Goal: Task Accomplishment & Management: Manage account settings

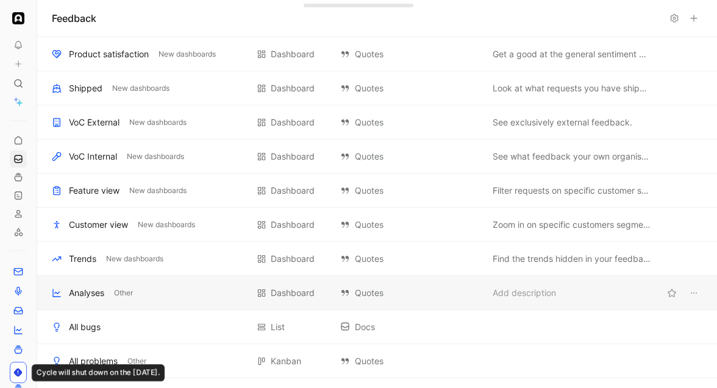
scroll to position [465, 0]
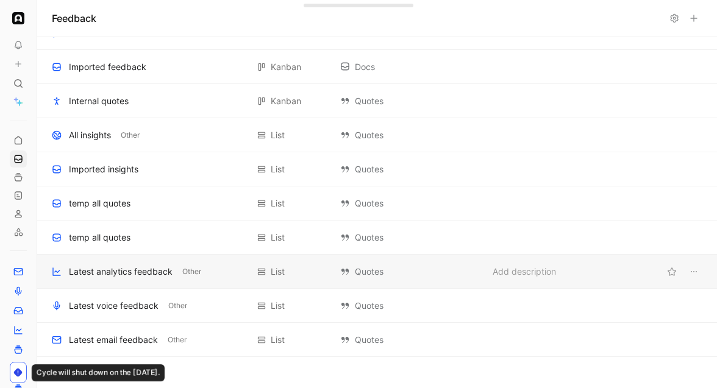
click at [121, 275] on div "Latest analytics feedback" at bounding box center [121, 272] width 104 height 15
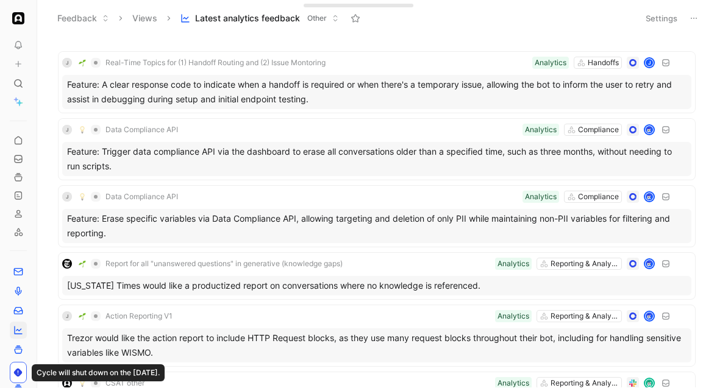
click at [695, 26] on button at bounding box center [693, 18] width 17 height 17
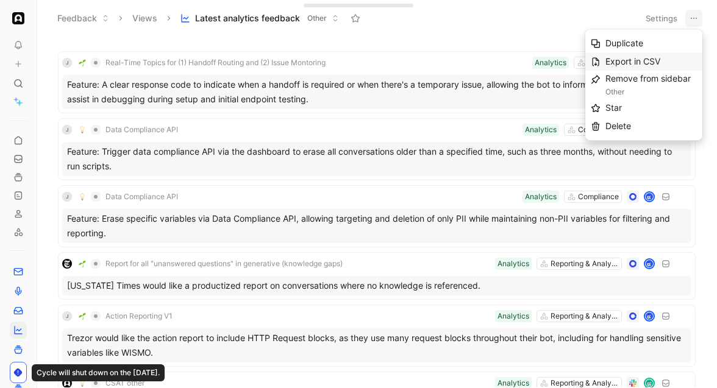
click at [657, 56] on span "Export in CSV" at bounding box center [632, 61] width 55 height 10
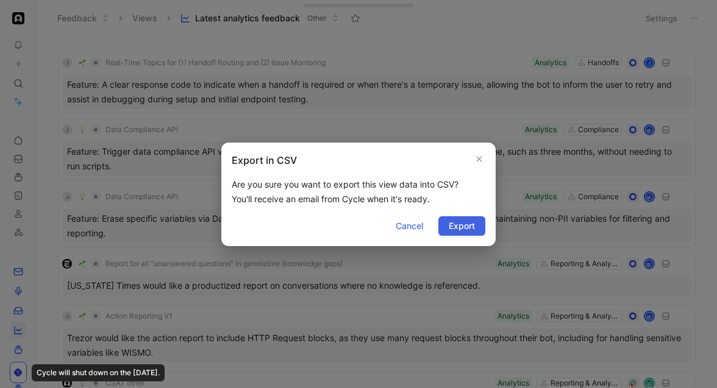
click at [469, 222] on span "Export" at bounding box center [462, 226] width 26 height 15
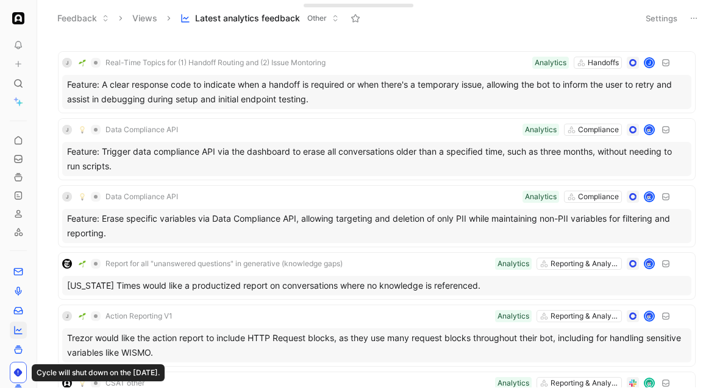
click at [655, 21] on button "Settings" at bounding box center [661, 18] width 43 height 17
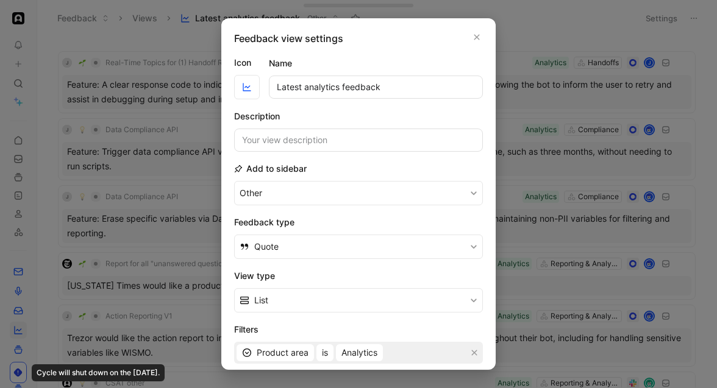
click at [415, 221] on h2 "Feedback type" at bounding box center [358, 222] width 249 height 15
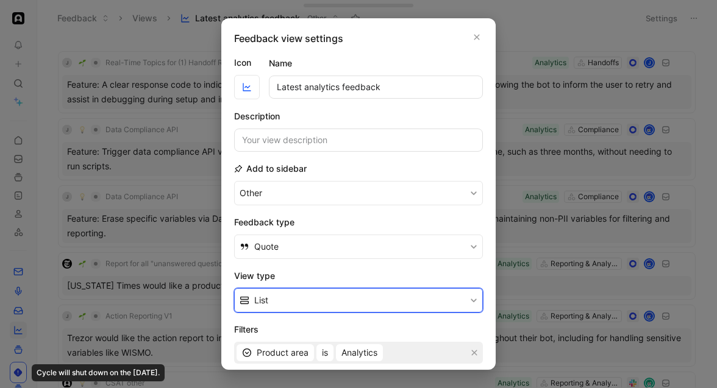
click at [407, 296] on button "List" at bounding box center [358, 300] width 249 height 24
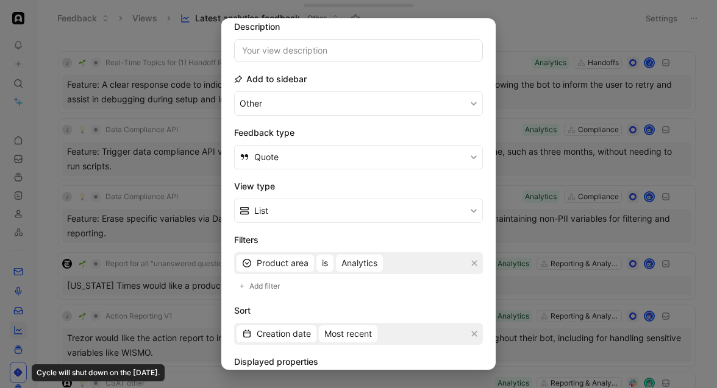
scroll to position [218, 0]
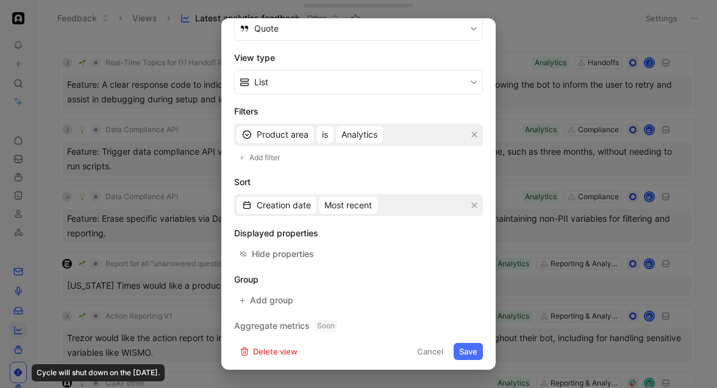
click at [294, 232] on h2 "Displayed properties" at bounding box center [358, 233] width 249 height 15
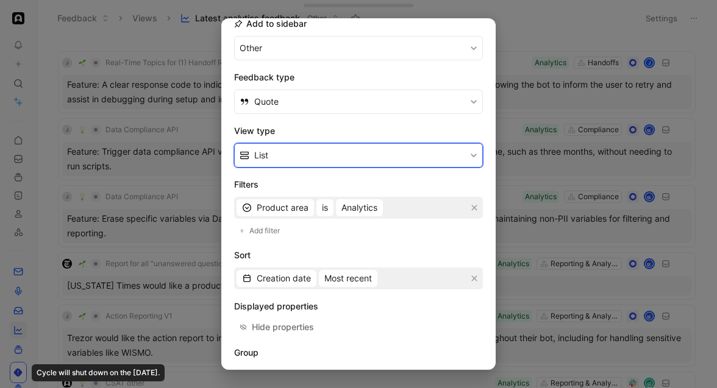
click at [321, 153] on button "List" at bounding box center [358, 155] width 249 height 24
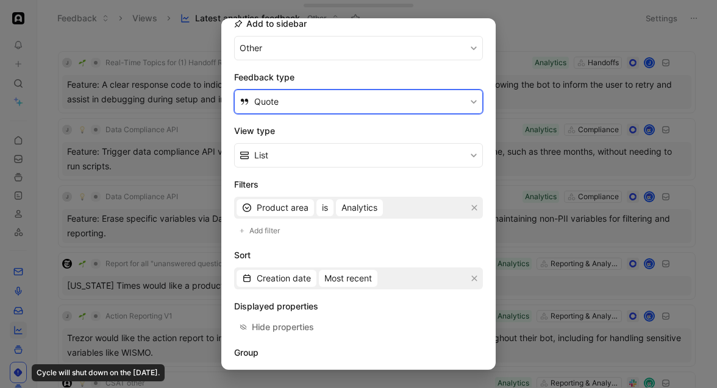
click at [336, 103] on button "Quote" at bounding box center [358, 102] width 249 height 24
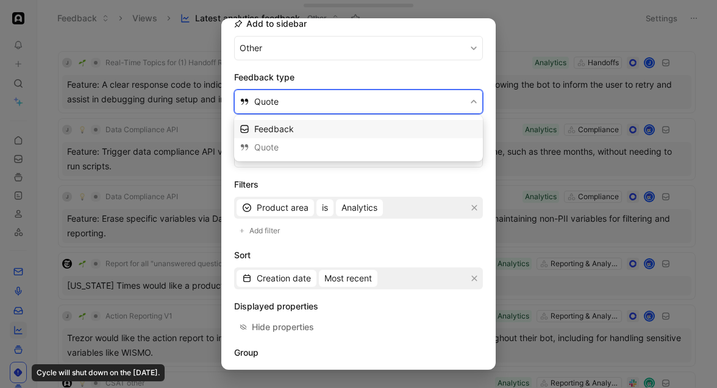
click at [311, 129] on div "Feedback" at bounding box center [365, 129] width 223 height 15
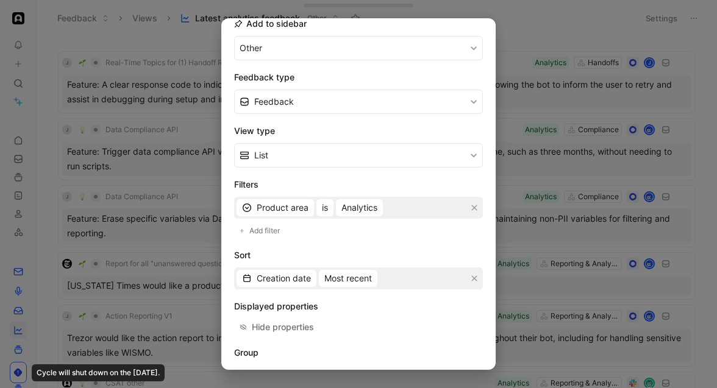
scroll to position [218, 0]
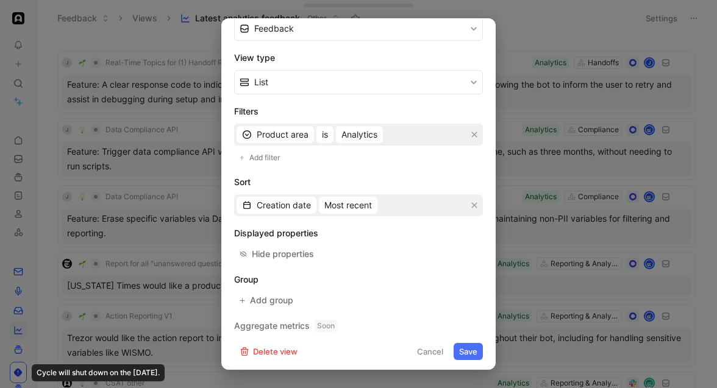
click at [463, 345] on button "Save" at bounding box center [467, 351] width 29 height 17
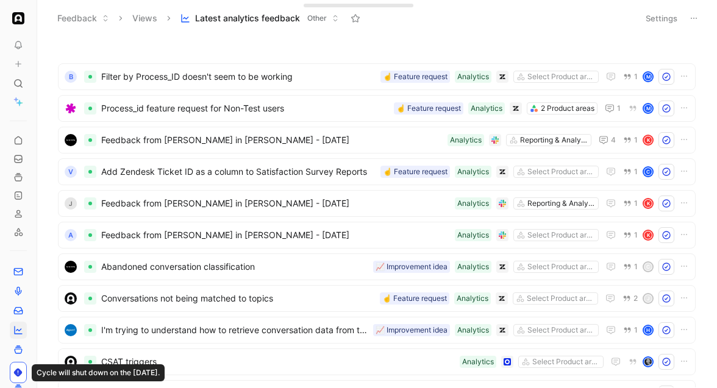
click at [696, 21] on icon at bounding box center [694, 18] width 10 height 10
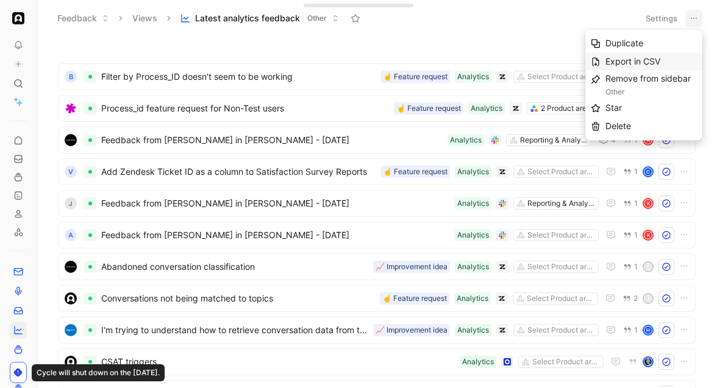
click at [652, 60] on span "Export in CSV" at bounding box center [632, 61] width 55 height 10
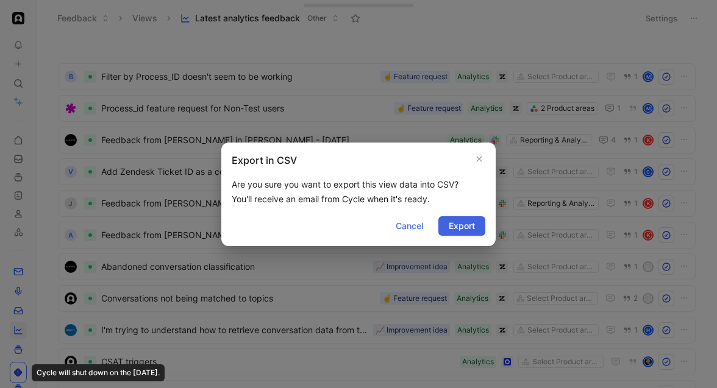
click at [442, 220] on button "Export" at bounding box center [461, 226] width 47 height 20
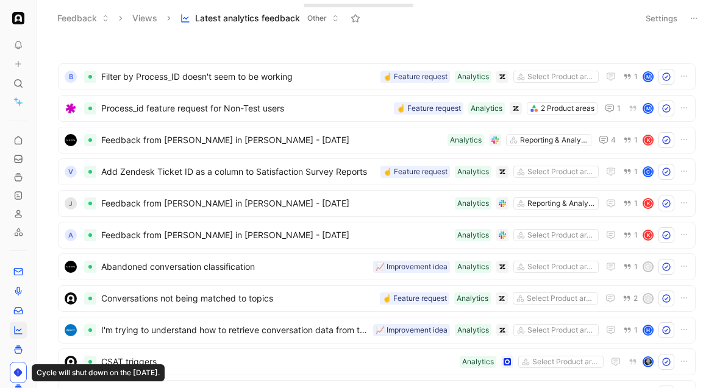
click at [646, 16] on button "Settings" at bounding box center [661, 18] width 43 height 17
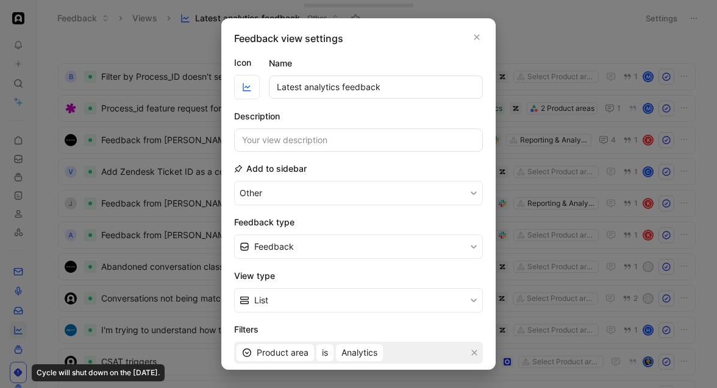
click at [294, 208] on form "Icon Name Latest analytics feedback Description Add to sidebar Other Feedback t…" at bounding box center [358, 316] width 249 height 523
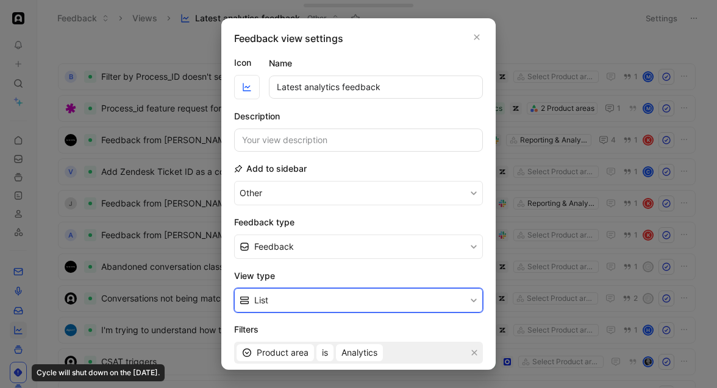
click at [309, 296] on button "List" at bounding box center [358, 300] width 249 height 24
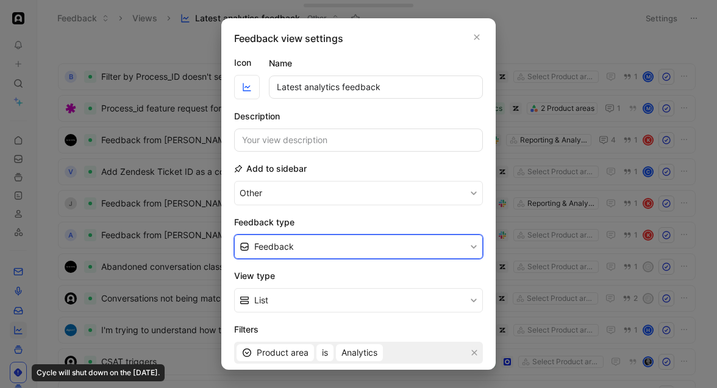
click at [320, 251] on button "Feedback" at bounding box center [358, 247] width 249 height 24
click at [318, 280] on div "Feedback" at bounding box center [358, 275] width 249 height 18
click at [319, 290] on div "Quote" at bounding box center [365, 293] width 223 height 15
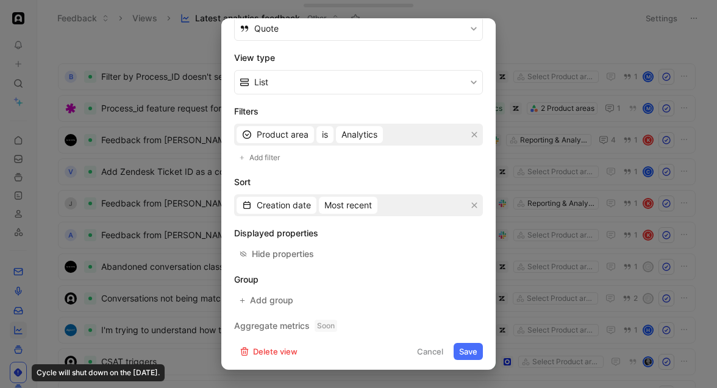
click at [466, 346] on button "Save" at bounding box center [467, 351] width 29 height 17
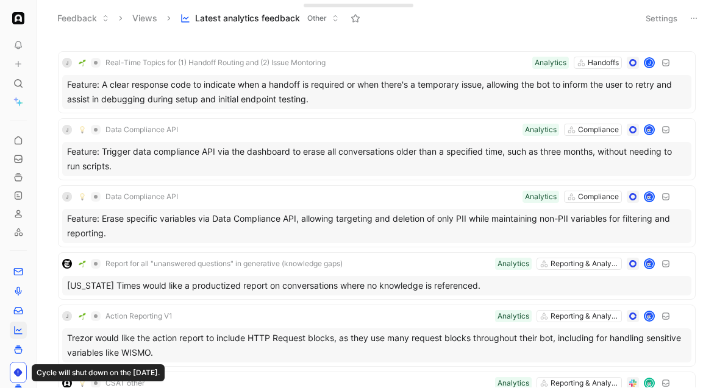
click at [672, 16] on button "Settings" at bounding box center [661, 18] width 43 height 17
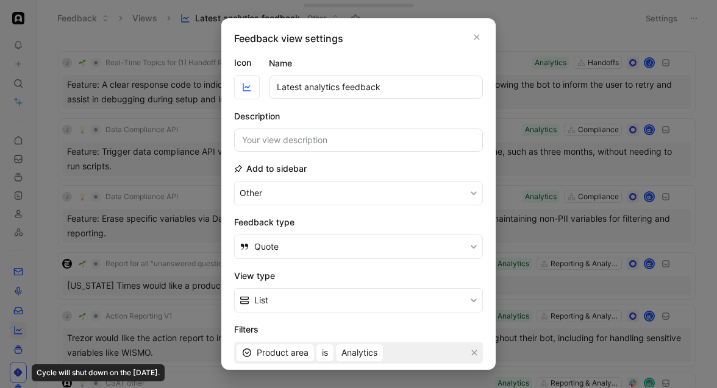
click at [289, 228] on h2 "Feedback type" at bounding box center [358, 222] width 249 height 15
click at [476, 38] on icon "button" at bounding box center [476, 37] width 7 height 10
